Goal: Task Accomplishment & Management: Manage account settings

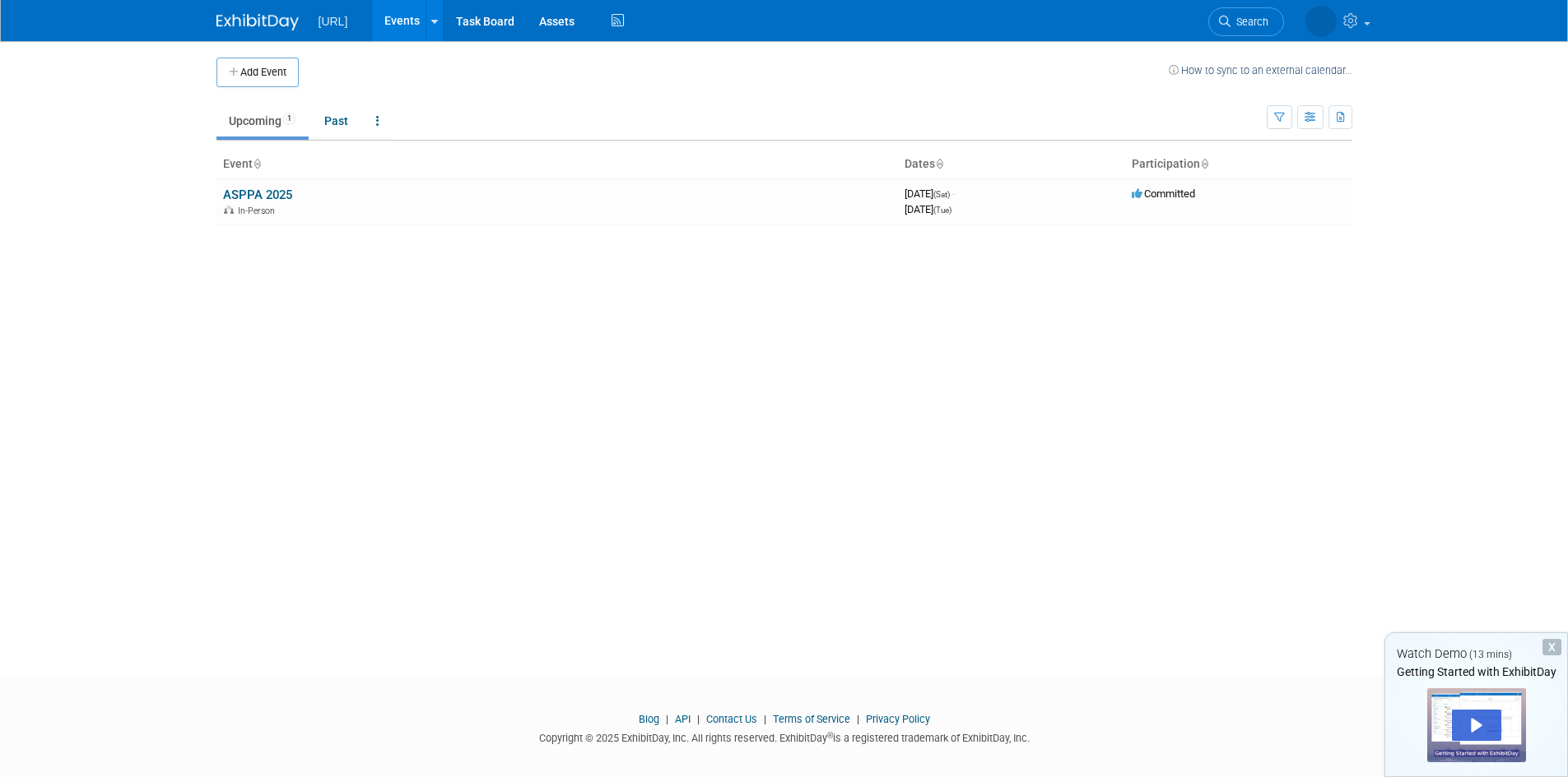
click at [332, 15] on span "[URL]" at bounding box center [334, 21] width 30 height 13
click at [251, 206] on span "In-Person" at bounding box center [259, 211] width 42 height 11
click at [254, 21] on img at bounding box center [257, 22] width 82 height 17
click at [436, 19] on icon at bounding box center [434, 22] width 6 height 11
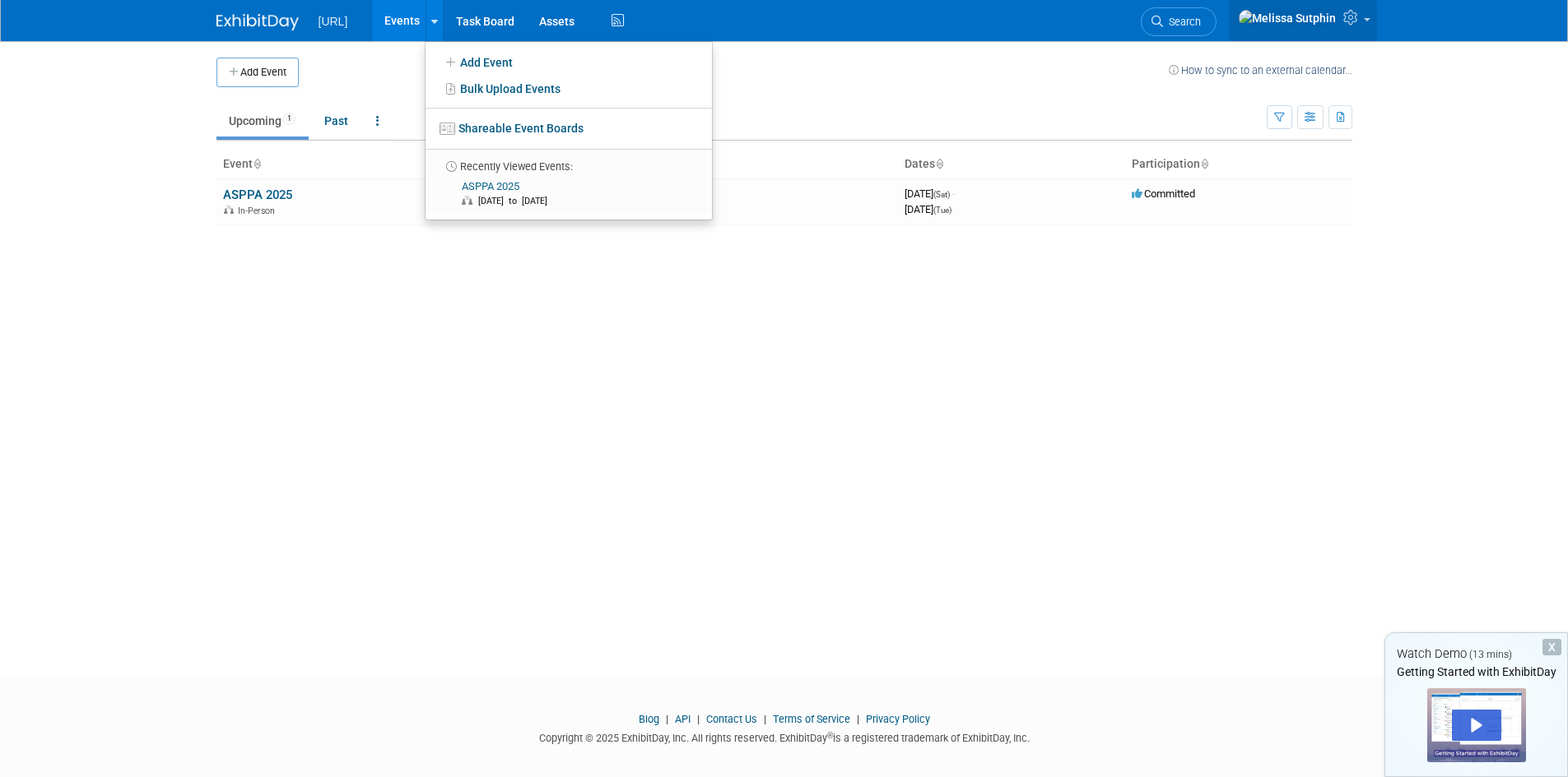
click at [1366, 21] on span at bounding box center [1366, 20] width 6 height 4
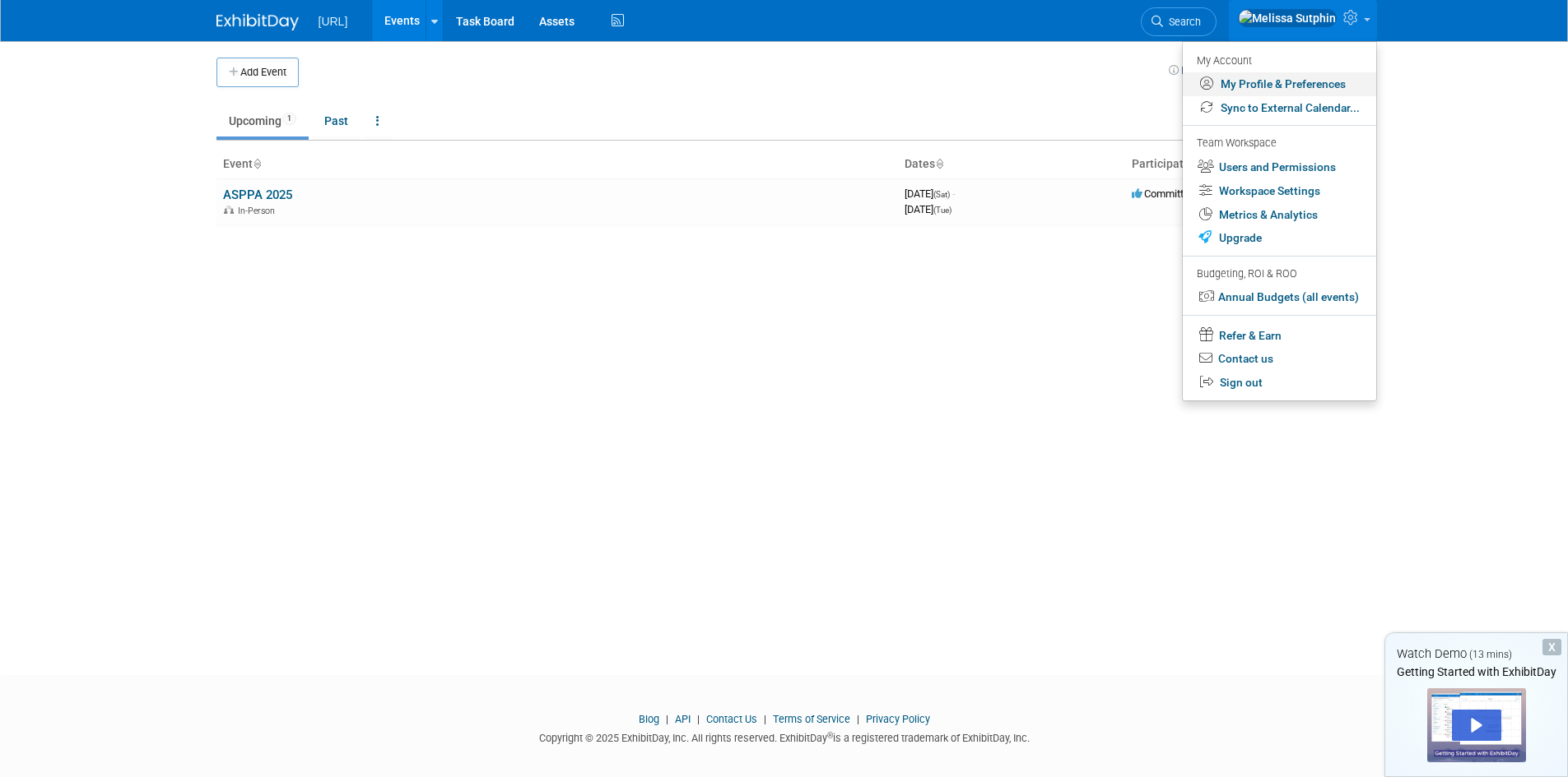
click at [1285, 83] on link "My Profile & Preferences" at bounding box center [1279, 84] width 193 height 24
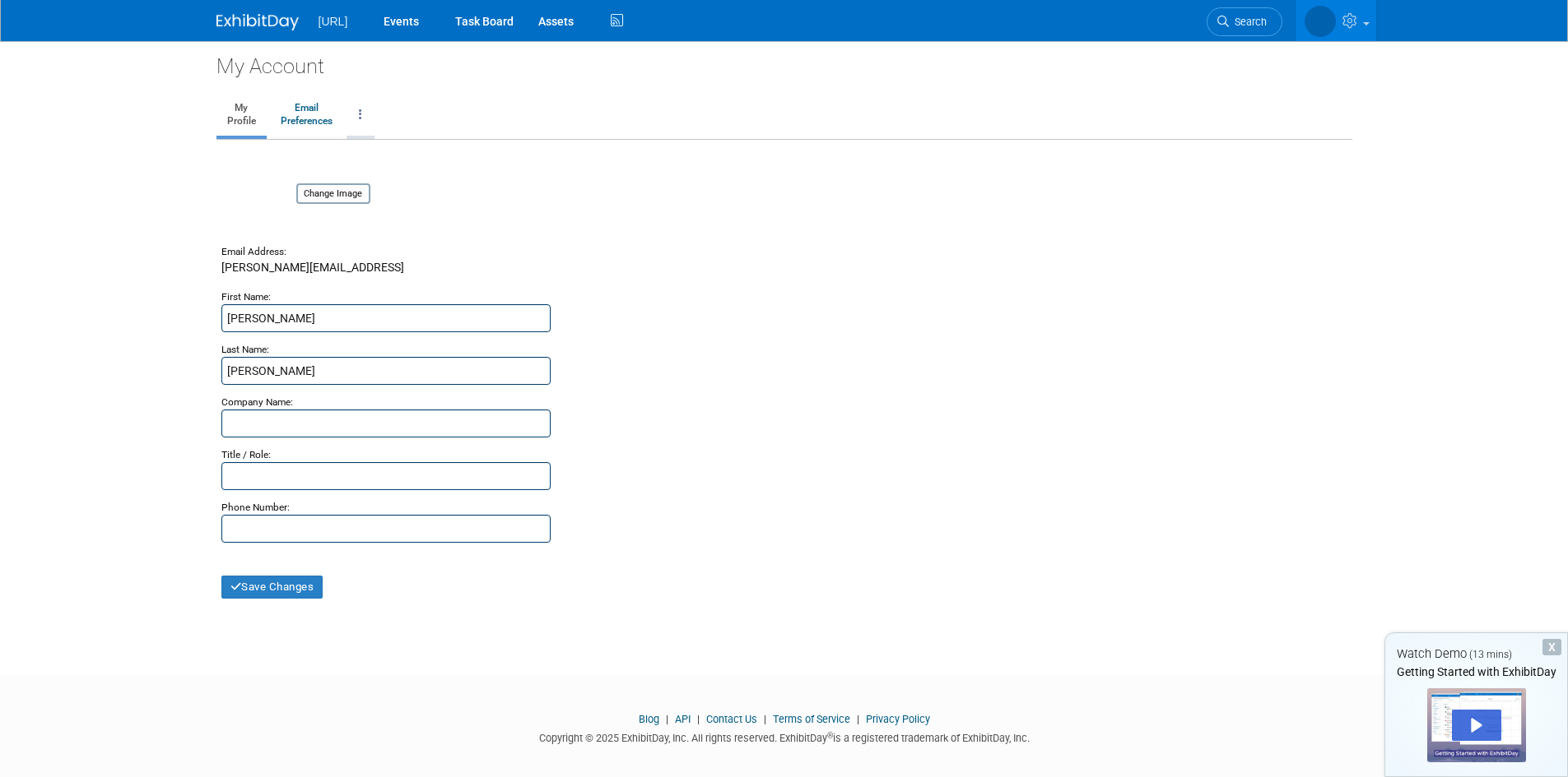
click at [364, 108] on link at bounding box center [361, 115] width 28 height 41
click at [397, 193] on link "Close my Account" at bounding box center [427, 192] width 159 height 25
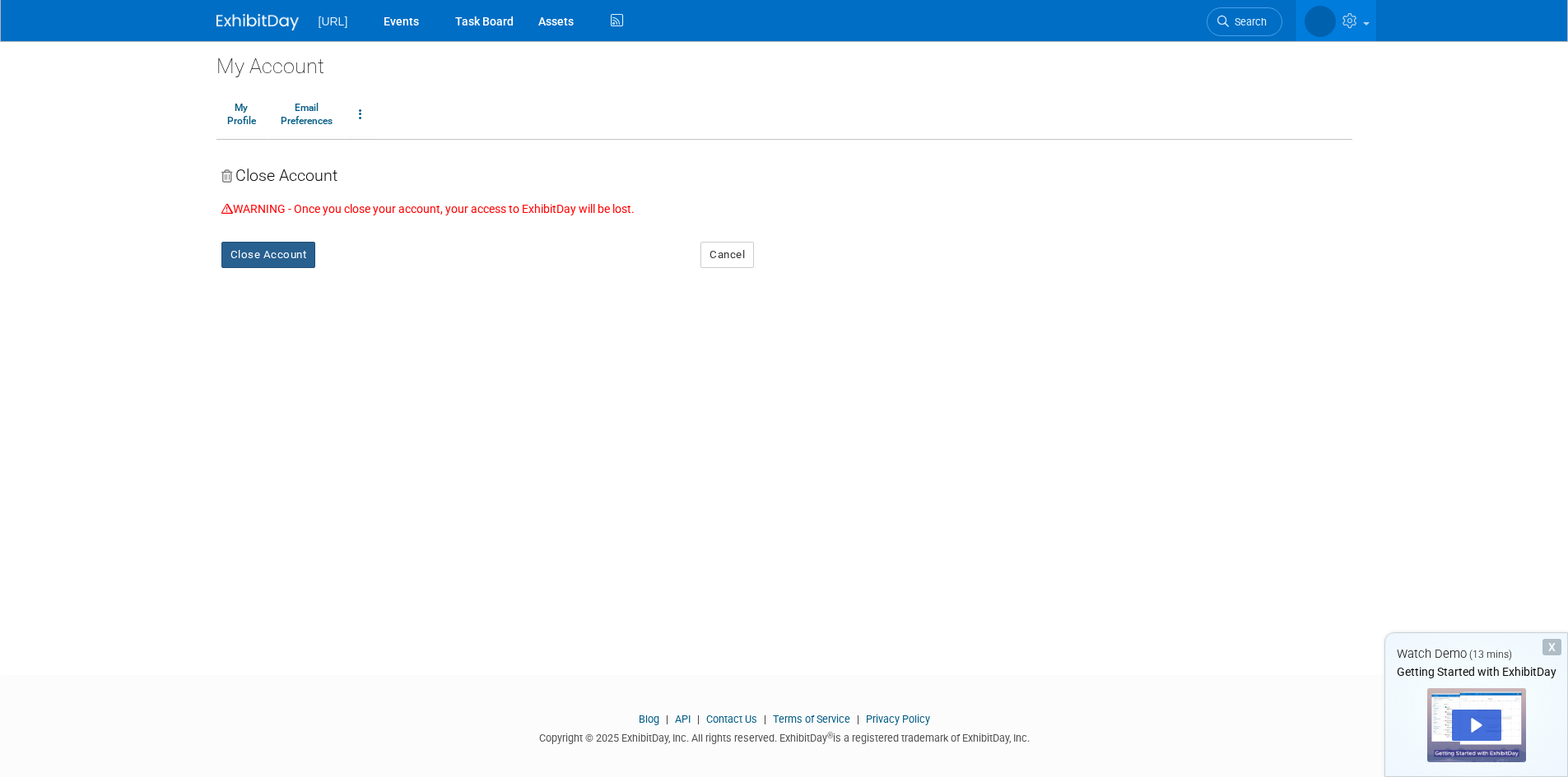
click at [276, 253] on button "Close Account" at bounding box center [268, 255] width 94 height 26
click at [374, 265] on link "Yes" at bounding box center [369, 268] width 49 height 26
